Goal: Navigation & Orientation: Find specific page/section

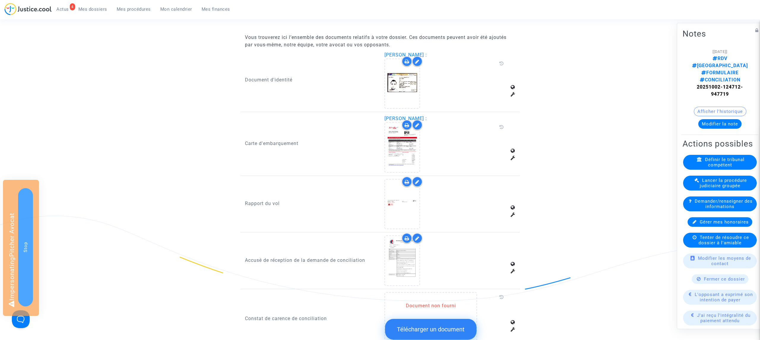
scroll to position [553, 0]
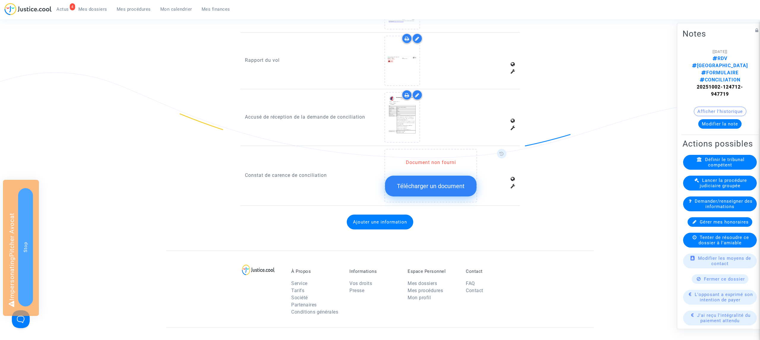
click at [498, 149] on span at bounding box center [502, 154] width 10 height 10
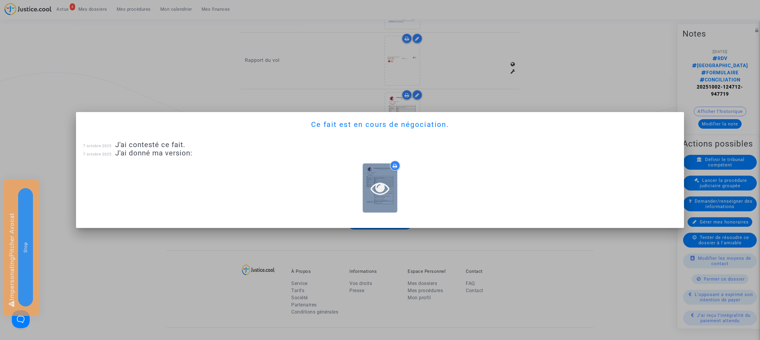
click at [375, 192] on icon at bounding box center [380, 187] width 19 height 19
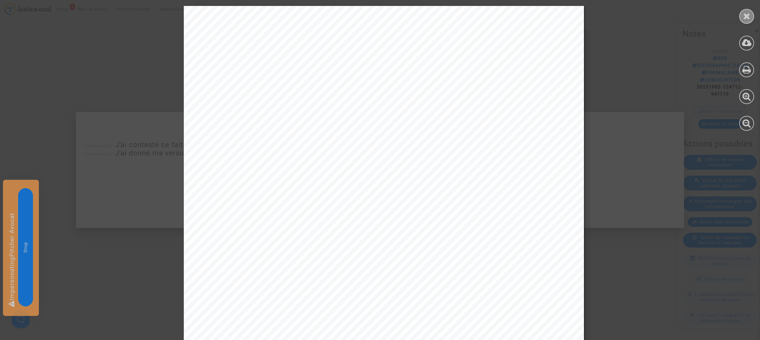
click at [745, 12] on icon at bounding box center [746, 16] width 7 height 9
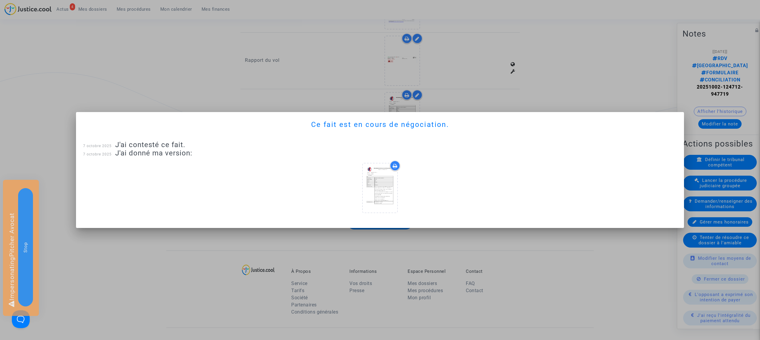
click at [563, 74] on div at bounding box center [380, 170] width 760 height 340
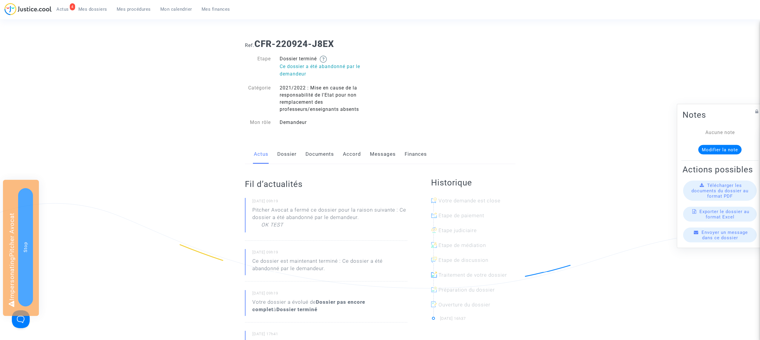
click at [299, 161] on div "Actus Dossier Documents Accord Messages Finances" at bounding box center [380, 154] width 270 height 20
click at [296, 154] on div "Actus Dossier Documents Accord Messages Finances" at bounding box center [380, 154] width 270 height 20
click at [290, 156] on link "Dossier" at bounding box center [286, 154] width 19 height 20
